Goal: Information Seeking & Learning: Learn about a topic

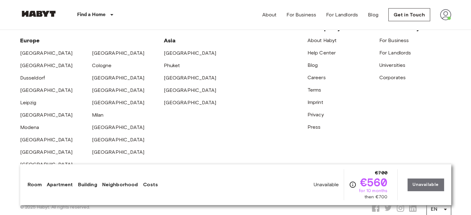
scroll to position [1355, 0]
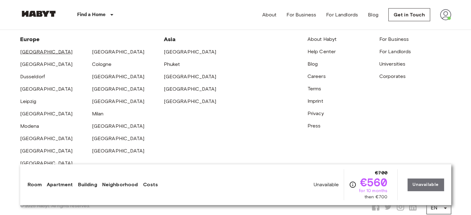
click at [29, 49] on link "[GEOGRAPHIC_DATA]" at bounding box center [46, 52] width 53 height 6
click at [102, 49] on link "[GEOGRAPHIC_DATA]" at bounding box center [118, 52] width 53 height 6
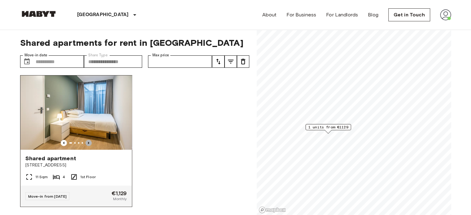
click at [89, 141] on icon "Previous image" at bounding box center [89, 143] width 6 height 6
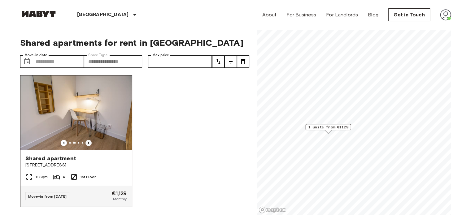
click at [89, 141] on icon "Previous image" at bounding box center [89, 143] width 6 height 6
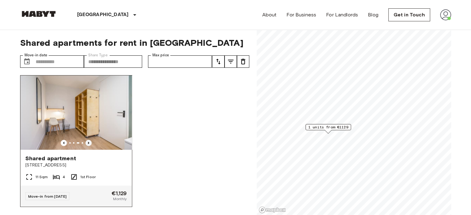
click at [89, 141] on icon "Previous image" at bounding box center [89, 143] width 6 height 6
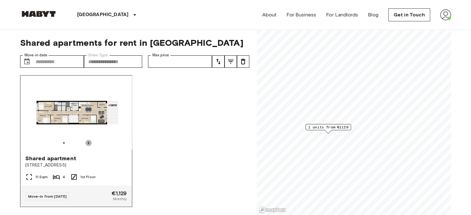
click at [89, 141] on icon "Previous image" at bounding box center [89, 143] width 6 height 6
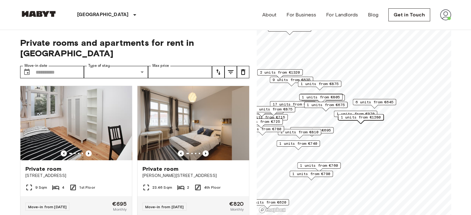
click at [315, 104] on span "1 units from €675" at bounding box center [326, 105] width 38 height 6
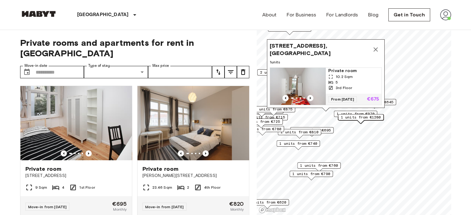
click at [378, 46] on icon "Map marker" at bounding box center [375, 49] width 7 height 7
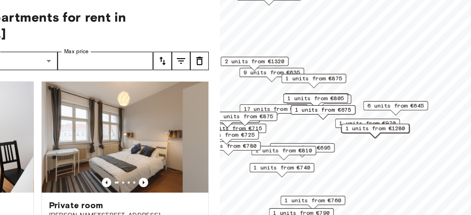
click at [331, 90] on div "1 units from €875" at bounding box center [319, 86] width 43 height 10
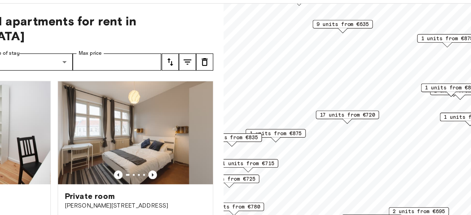
click at [343, 45] on span "9 units from €635" at bounding box center [343, 45] width 38 height 6
